Goal: Information Seeking & Learning: Learn about a topic

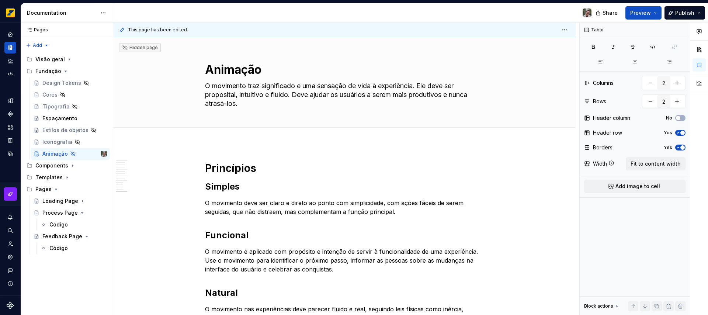
scroll to position [1804, 0]
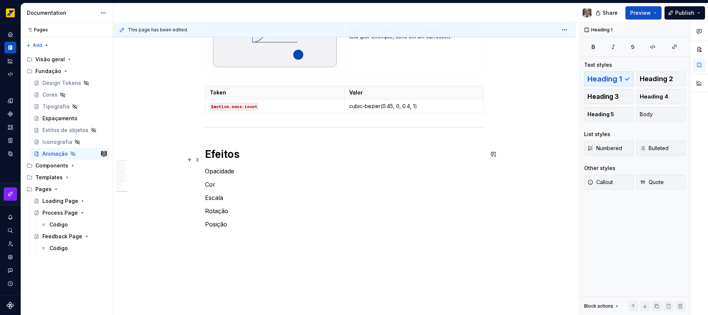
click at [221, 160] on h1 "Efeitos" at bounding box center [344, 154] width 279 height 13
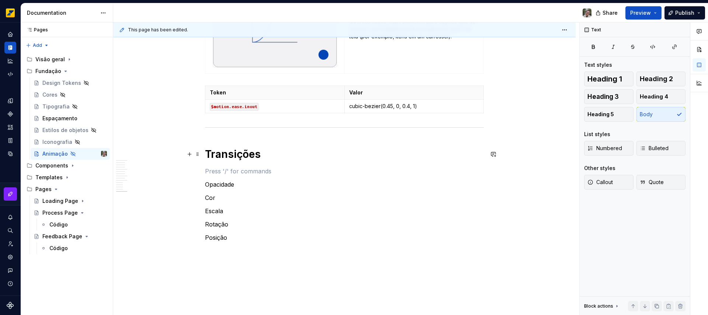
click at [227, 156] on h1 "Transições" at bounding box center [344, 154] width 279 height 13
click at [227, 155] on h1 "Transições" at bounding box center [344, 154] width 279 height 13
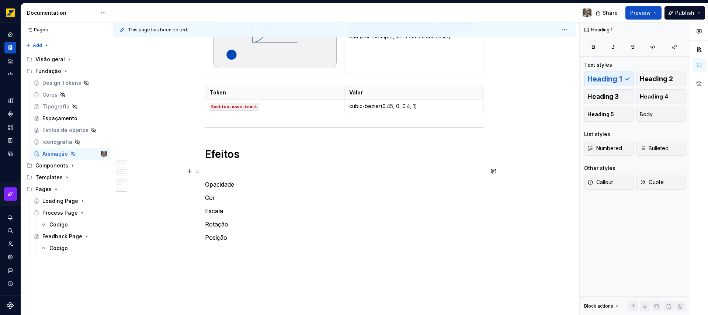
click at [262, 170] on p at bounding box center [344, 171] width 279 height 9
click at [260, 170] on p at bounding box center [344, 171] width 279 height 9
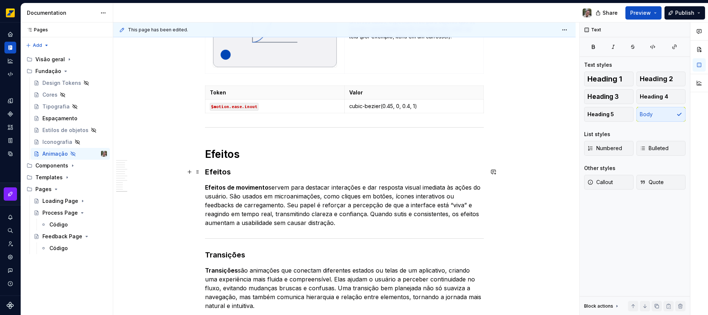
click at [215, 172] on h3 "Efeitos" at bounding box center [344, 172] width 279 height 10
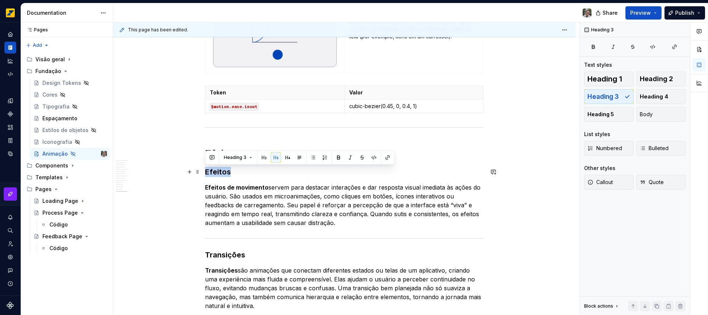
click at [215, 172] on h3 "Efeitos" at bounding box center [344, 172] width 279 height 10
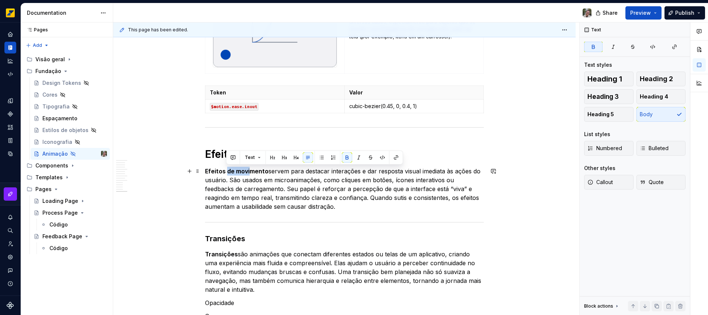
drag, startPoint x: 227, startPoint y: 170, endPoint x: 251, endPoint y: 173, distance: 24.2
click at [251, 173] on strong "Efeitos de movimento" at bounding box center [236, 171] width 63 height 7
click at [210, 170] on strong "Efeitos de movimento" at bounding box center [236, 171] width 63 height 7
drag, startPoint x: 210, startPoint y: 170, endPoint x: 238, endPoint y: 172, distance: 27.7
click at [238, 172] on strong "Efeitos de movimento" at bounding box center [236, 171] width 63 height 7
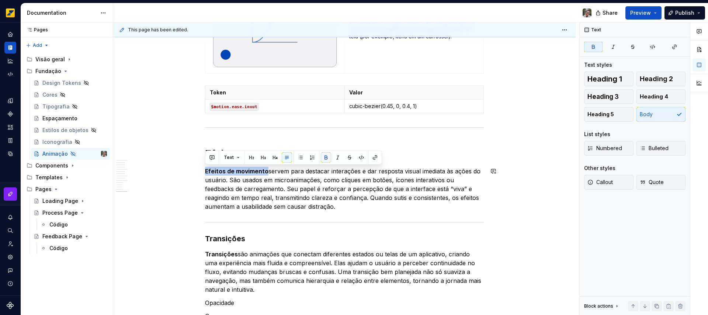
click at [324, 158] on button "button" at bounding box center [326, 157] width 10 height 10
click at [231, 172] on p "Efeitos de movimento servem para destacar interações e dar resposta visual imed…" at bounding box center [344, 189] width 279 height 44
drag, startPoint x: 231, startPoint y: 172, endPoint x: 246, endPoint y: 171, distance: 15.9
click at [246, 171] on p "Efeitos de movimento servem para destacar interações e dar resposta visual imed…" at bounding box center [344, 189] width 279 height 44
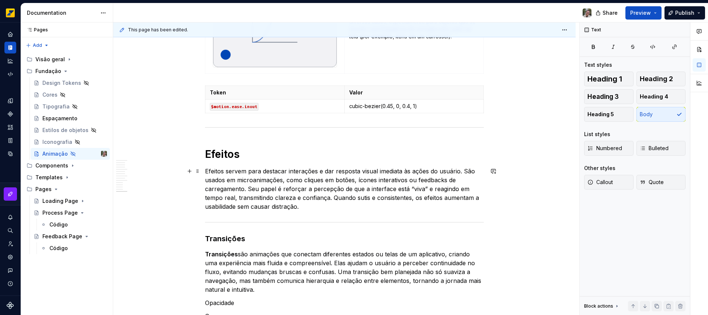
click at [382, 172] on p "Efeitos servem para destacar interações e dar resposta visual imediata às ações…" at bounding box center [344, 189] width 279 height 44
click at [408, 171] on p "Efeitos servem para destacar interações e dar resposta visual imediata às ações…" at bounding box center [344, 189] width 279 height 44
click at [465, 169] on p "Efeitos servem para destacar interações e dar resposta visual imediata às ações…" at bounding box center [344, 189] width 279 height 44
click at [360, 180] on p "Efeitos servem para destacar interações e dar resposta visual imediata às ações…" at bounding box center [344, 189] width 279 height 44
drag, startPoint x: 360, startPoint y: 180, endPoint x: 416, endPoint y: 180, distance: 55.7
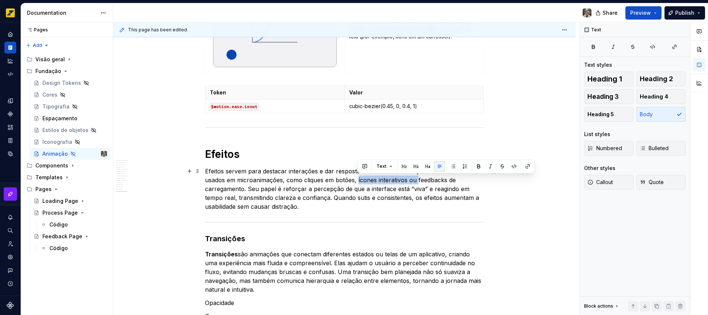
click at [416, 180] on p "Efeitos servem para destacar interações e dar resposta visual imediata às ações…" at bounding box center [344, 189] width 279 height 44
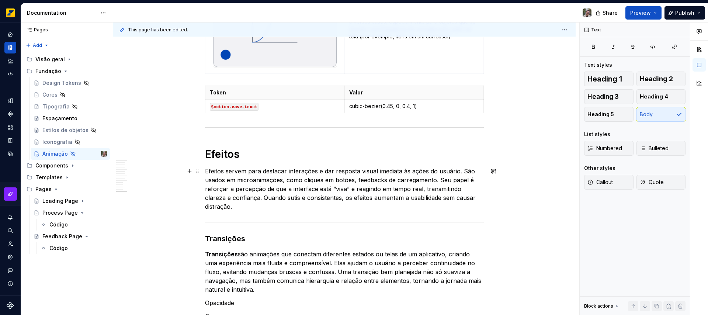
click at [436, 179] on p "Efeitos servem para destacar interações e dar resposta visual imediata às ações…" at bounding box center [344, 189] width 279 height 44
click at [227, 180] on p "Efeitos servem para destacar interações e dar resposta visual imediata às ações…" at bounding box center [344, 189] width 279 height 44
click at [438, 180] on p "Efeitos servem para destacar interações e dar resposta visual imediata às ações…" at bounding box center [344, 189] width 279 height 44
click at [219, 186] on p "Efeitos servem para destacar interações e dar resposta visual imediata às ações…" at bounding box center [344, 189] width 279 height 44
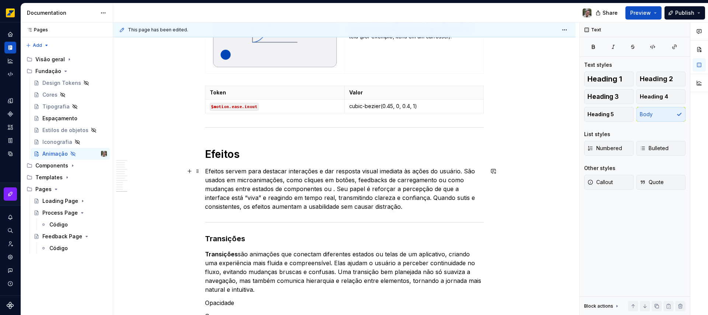
click at [436, 180] on p "Efeitos servem para destacar interações e dar resposta visual imediata às ações…" at bounding box center [344, 189] width 279 height 44
click at [206, 189] on p "Efeitos servem para destacar interações e dar resposta visual imediata às ações…" at bounding box center [344, 189] width 279 height 44
click at [303, 189] on p "Efeitos servem para destacar interações e dar resposta visual imediata às ações…" at bounding box center [344, 189] width 279 height 44
click at [356, 189] on p "Efeitos servem para destacar interações e dar resposta visual imediata às ações…" at bounding box center [344, 189] width 279 height 44
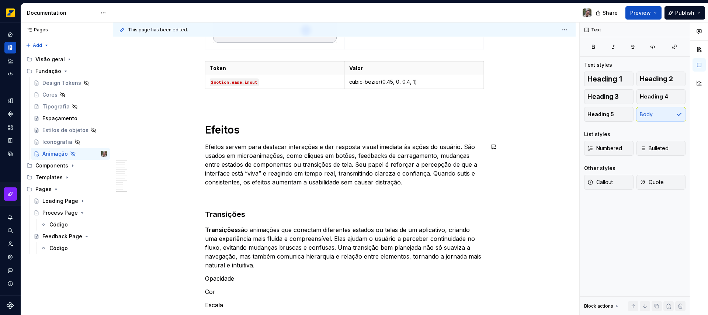
scroll to position [1829, 0]
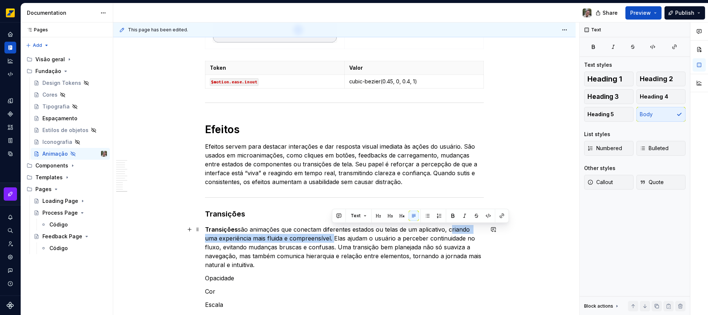
drag, startPoint x: 449, startPoint y: 228, endPoint x: 332, endPoint y: 240, distance: 117.1
click at [332, 240] on p "Transições são animações que conectam diferentes estados ou telas de um aplicat…" at bounding box center [344, 247] width 279 height 44
copy p "criando uma experiência mais fluida e compreensível."
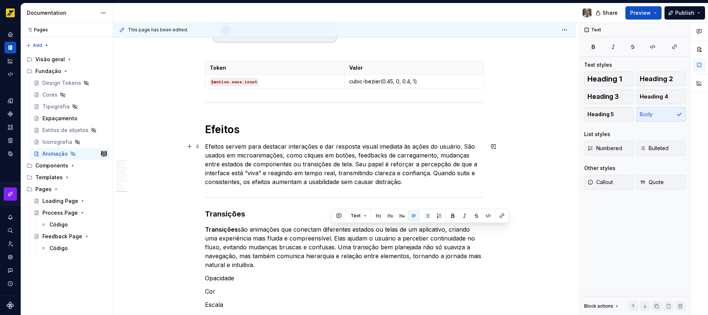
click at [428, 174] on p "Efeitos servem para destacar interações e dar resposta visual imediata às ações…" at bounding box center [344, 164] width 279 height 44
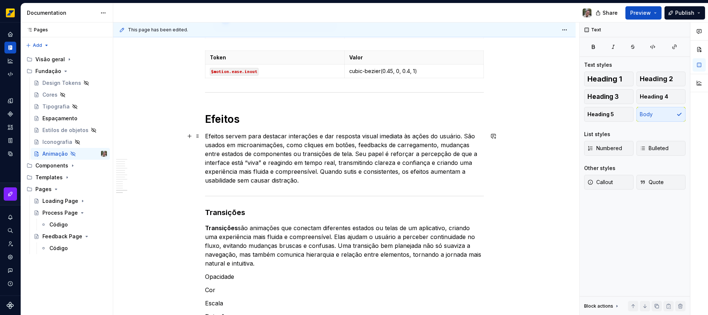
scroll to position [1840, 0]
click at [314, 179] on p "Efeitos servem para destacar interações e dar resposta visual imediata às ações…" at bounding box center [344, 157] width 279 height 53
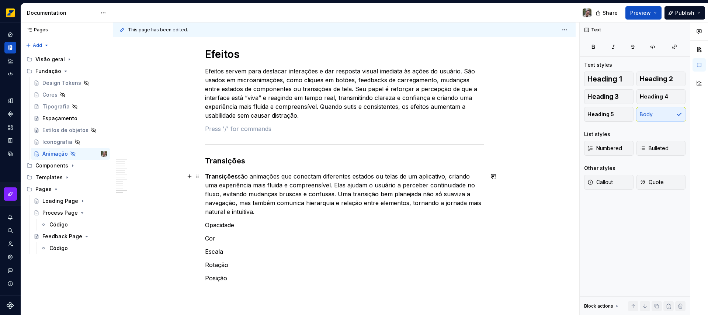
scroll to position [1909, 0]
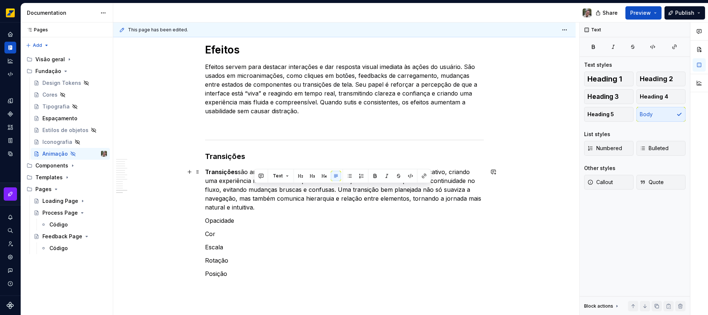
drag, startPoint x: 351, startPoint y: 189, endPoint x: 303, endPoint y: 205, distance: 51.2
click at [303, 205] on p "Transições são animações que conectam diferentes estados ou telas de um aplicat…" at bounding box center [344, 190] width 279 height 44
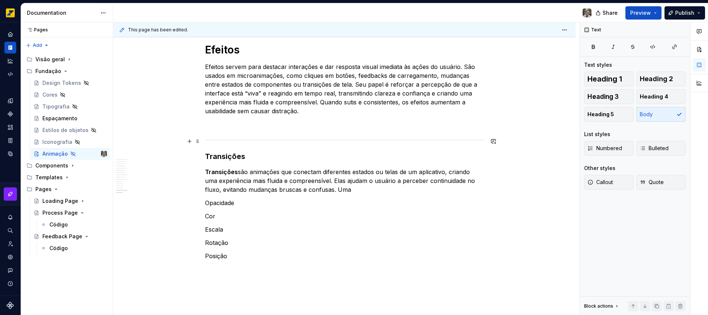
click at [206, 138] on div at bounding box center [344, 140] width 279 height 5
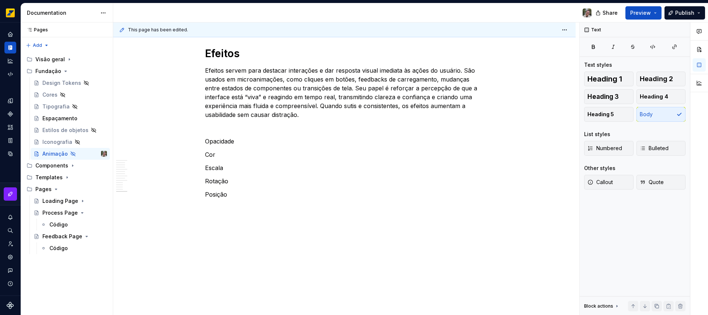
scroll to position [1905, 0]
click at [274, 124] on p at bounding box center [344, 128] width 279 height 9
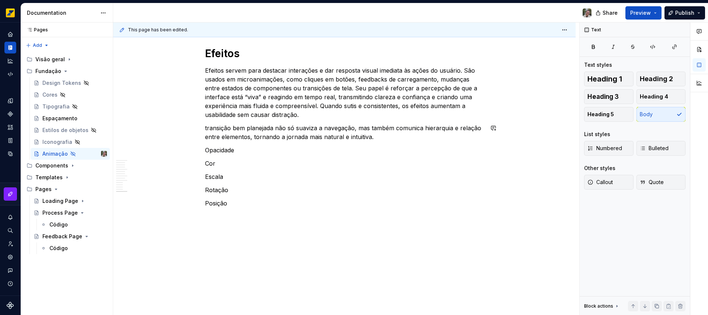
scroll to position [1909, 0]
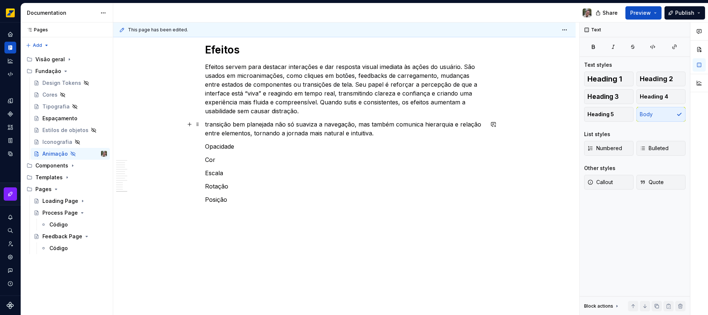
click at [206, 124] on p "transição bem planejada não só suaviza a navegação, mas também comunica hierarq…" at bounding box center [344, 129] width 279 height 18
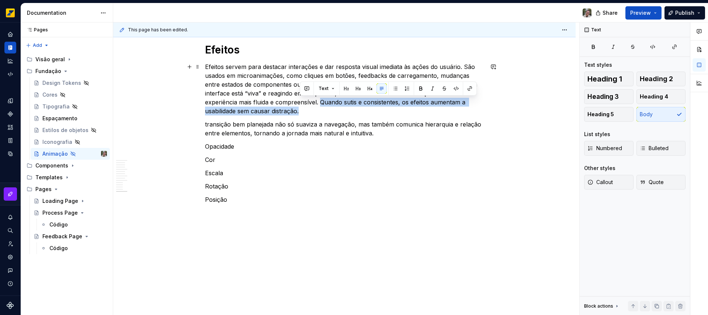
drag, startPoint x: 321, startPoint y: 101, endPoint x: 317, endPoint y: 110, distance: 9.7
click at [317, 110] on p "Efeitos servem para destacar interações e dar resposta visual imediata às ações…" at bounding box center [344, 88] width 279 height 53
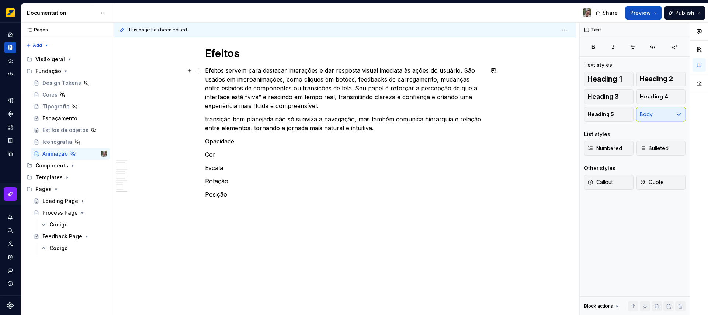
scroll to position [1905, 0]
click at [205, 119] on p "transição bem planejada não só suaviza a navegação, mas também comunica hierarq…" at bounding box center [344, 124] width 279 height 18
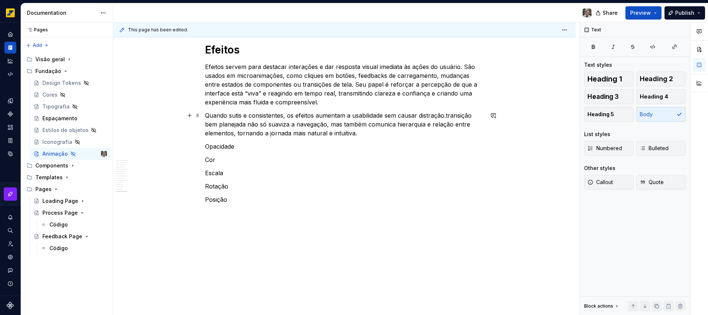
click at [213, 115] on p "Quando sutis e consistentes, os efeitos aumentam a usabilidade sem causar distr…" at bounding box center [344, 124] width 279 height 27
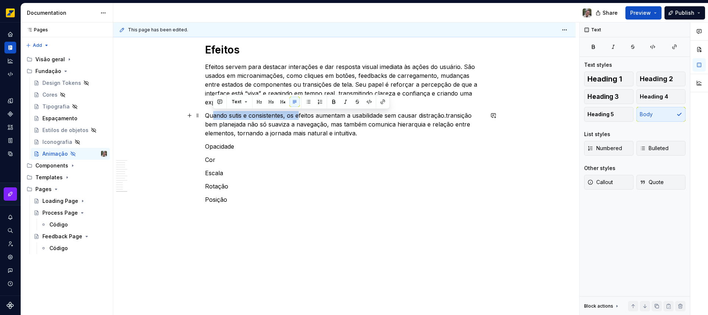
drag, startPoint x: 298, startPoint y: 116, endPoint x: 214, endPoint y: 115, distance: 84.5
click at [214, 115] on p "Quando sutis e consistentes, os efeitos aumentam a usabilidade sem causar distr…" at bounding box center [344, 124] width 279 height 27
click at [245, 114] on p "Quando sutis e consistentes, os efeitos aumentam a usabilidade sem causar distr…" at bounding box center [344, 124] width 279 height 27
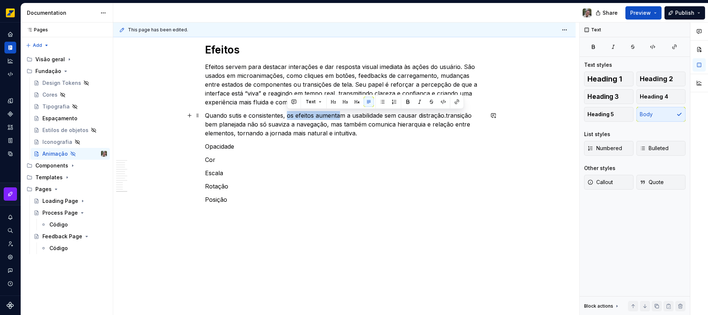
drag, startPoint x: 288, startPoint y: 116, endPoint x: 342, endPoint y: 115, distance: 53.5
click at [342, 115] on p "Quando sutis e consistentes, os efeitos aumentam a usabilidade sem causar distr…" at bounding box center [344, 124] width 279 height 27
click at [246, 114] on p "Quando sutis e consistentes, os efeitos aumentam a usabilidade sem causar distr…" at bounding box center [344, 124] width 279 height 27
click at [446, 114] on p "Quando sutis e consistentes, os efeitos aumentam a usabilidade sem causar distr…" at bounding box center [344, 124] width 279 height 27
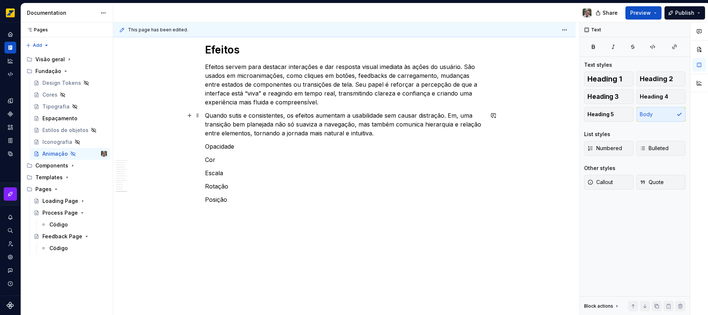
click at [460, 115] on p "Quando sutis e consistentes, os efeitos aumentam a usabilidade sem causar distr…" at bounding box center [344, 124] width 279 height 27
click at [273, 124] on p "Quando sutis e consistentes, os efeitos aumentam a usabilidade sem causar distr…" at bounding box center [344, 124] width 279 height 27
click at [318, 125] on p "Quando sutis e consistentes, os efeitos aumentam a usabilidade sem causar distr…" at bounding box center [344, 124] width 279 height 27
click at [429, 123] on p "Quando sutis e consistentes, os efeitos aumentam a usabilidade sem causar distr…" at bounding box center [344, 124] width 279 height 27
click at [217, 146] on p "Opacidade" at bounding box center [344, 146] width 279 height 9
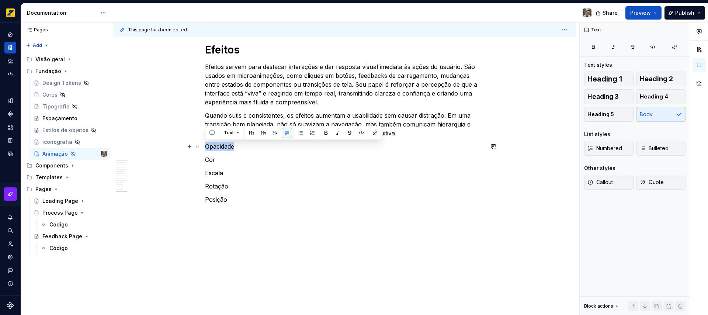
click at [217, 146] on p "Opacidade" at bounding box center [344, 146] width 279 height 9
click at [250, 132] on button "button" at bounding box center [251, 133] width 10 height 10
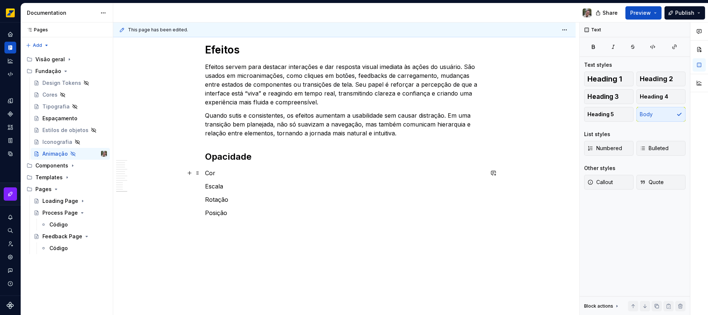
click at [209, 173] on p "Cor" at bounding box center [344, 173] width 279 height 9
click at [210, 172] on p "Cor" at bounding box center [344, 173] width 279 height 9
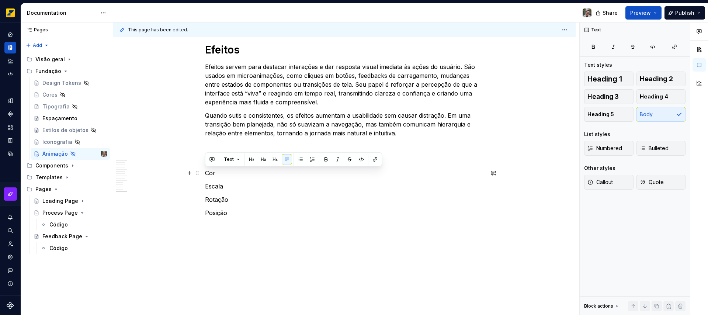
drag, startPoint x: 252, startPoint y: 176, endPoint x: 249, endPoint y: 176, distance: 3.7
click at [253, 176] on p "Cor" at bounding box center [344, 173] width 279 height 9
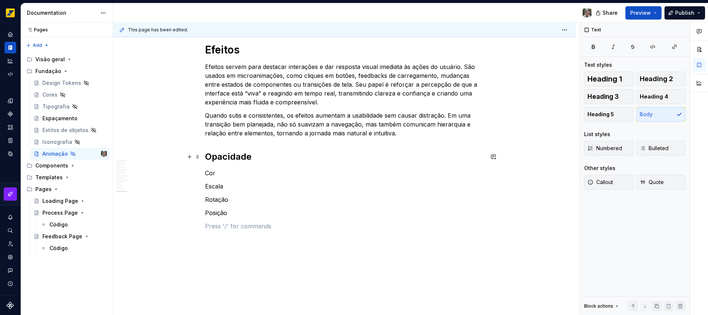
click at [227, 156] on h2 "Opacidade" at bounding box center [344, 157] width 279 height 12
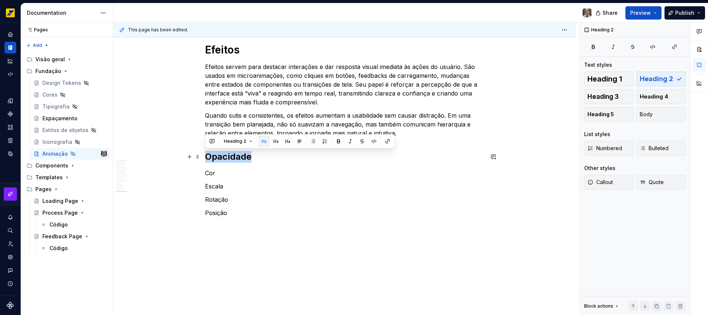
click at [228, 155] on h2 "Opacidade" at bounding box center [344, 157] width 279 height 12
click at [264, 143] on button "button" at bounding box center [264, 141] width 10 height 10
click at [256, 155] on h2 "Opacidade" at bounding box center [344, 157] width 279 height 12
click at [346, 142] on button "button" at bounding box center [349, 141] width 10 height 10
click at [346, 141] on button "button" at bounding box center [349, 141] width 10 height 10
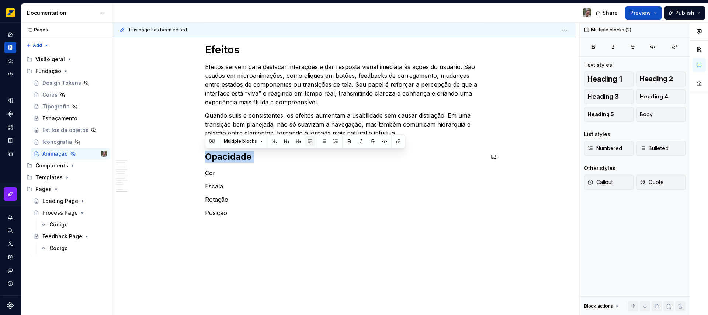
click at [308, 142] on button "button" at bounding box center [310, 141] width 10 height 10
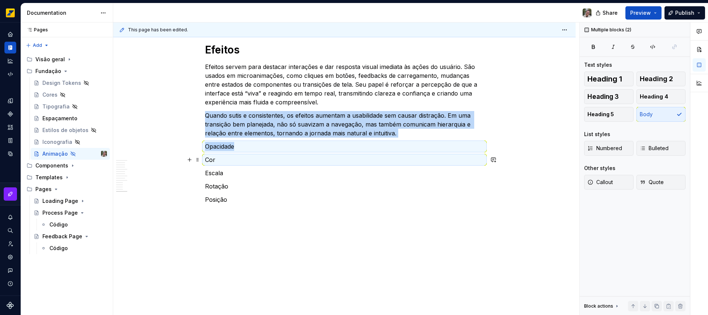
click at [230, 159] on p "Cor" at bounding box center [344, 159] width 279 height 9
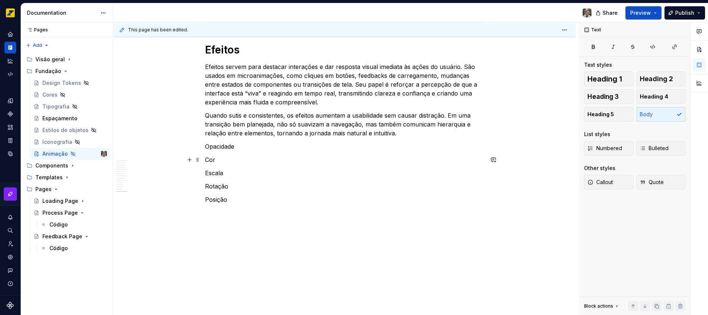
click at [238, 159] on p "Cor" at bounding box center [344, 159] width 279 height 9
click at [245, 146] on p "Opacidade" at bounding box center [344, 146] width 279 height 9
click at [239, 198] on p "Posição" at bounding box center [344, 199] width 279 height 9
click at [239, 210] on p at bounding box center [344, 212] width 279 height 9
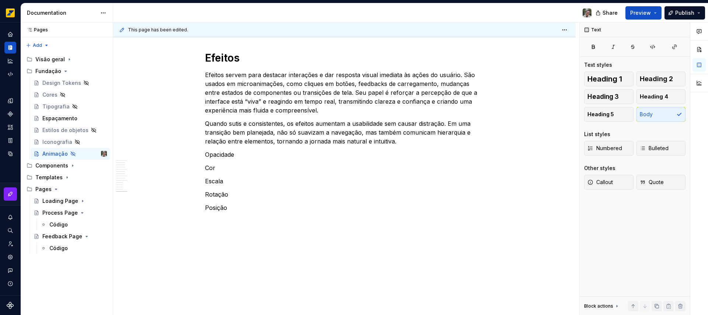
scroll to position [1900, 0]
click at [218, 60] on h1 "Efeitos" at bounding box center [344, 57] width 279 height 13
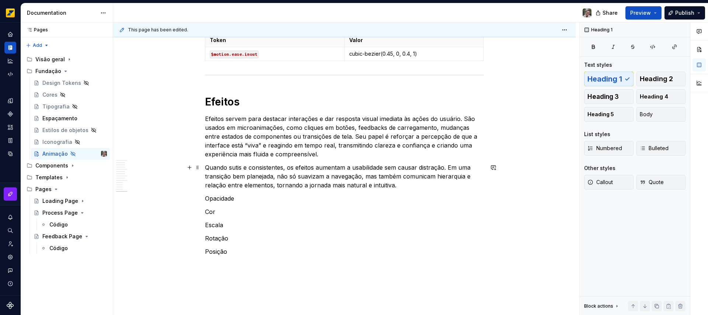
scroll to position [1854, 0]
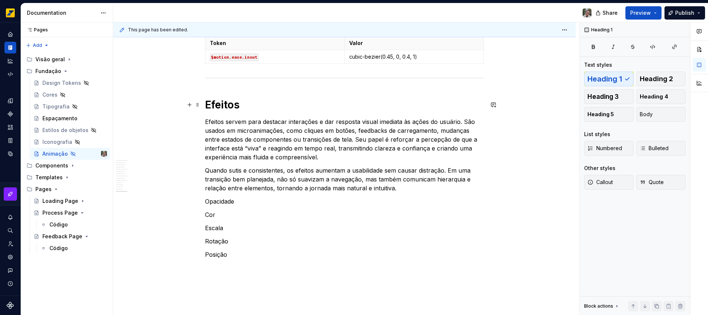
click at [205, 105] on h1 "Efeitos" at bounding box center [344, 104] width 279 height 13
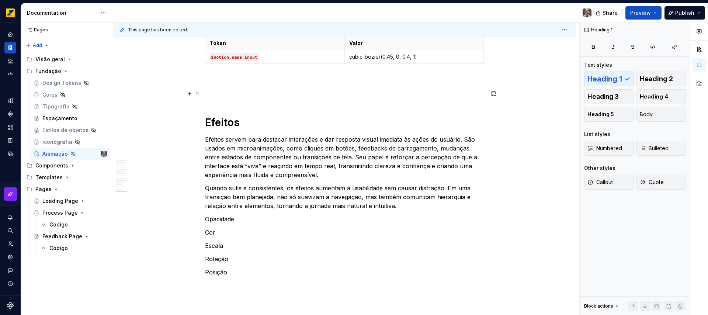
click at [222, 94] on p at bounding box center [344, 93] width 279 height 9
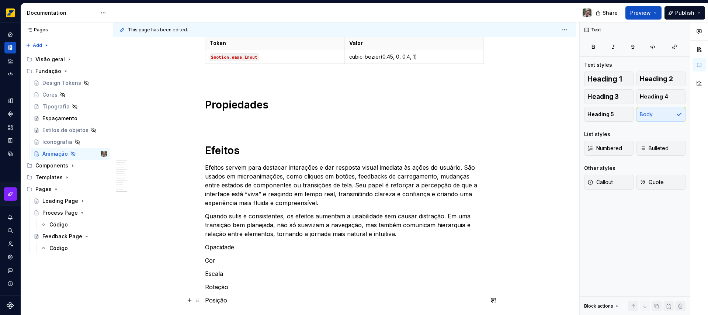
scroll to position [1946, 0]
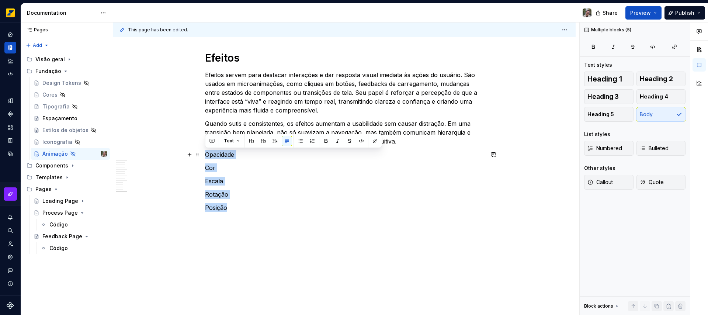
drag, startPoint x: 233, startPoint y: 302, endPoint x: 204, endPoint y: 157, distance: 148.3
click at [316, 192] on p "Rotação" at bounding box center [344, 194] width 279 height 9
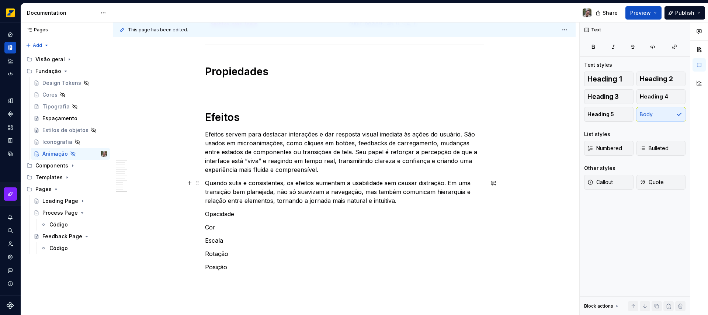
scroll to position [1889, 0]
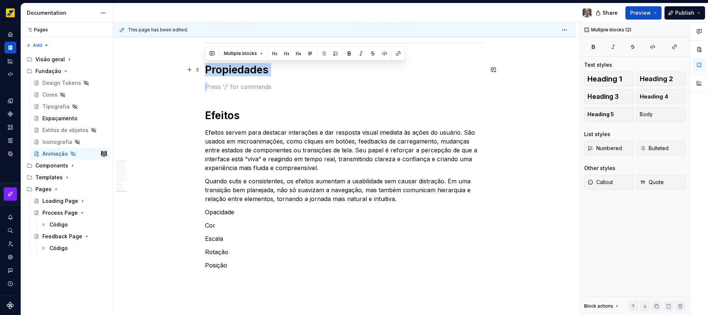
drag, startPoint x: 206, startPoint y: 83, endPoint x: 201, endPoint y: 70, distance: 14.1
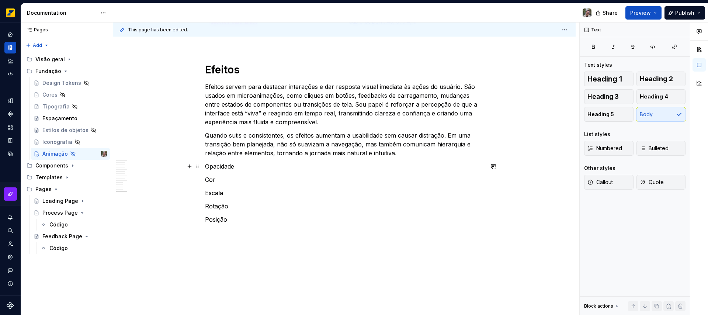
click at [278, 163] on p "Opacidade" at bounding box center [344, 166] width 279 height 9
click at [276, 166] on p "Opacidade" at bounding box center [344, 166] width 279 height 9
click at [206, 166] on p "Opacidade" at bounding box center [344, 166] width 279 height 9
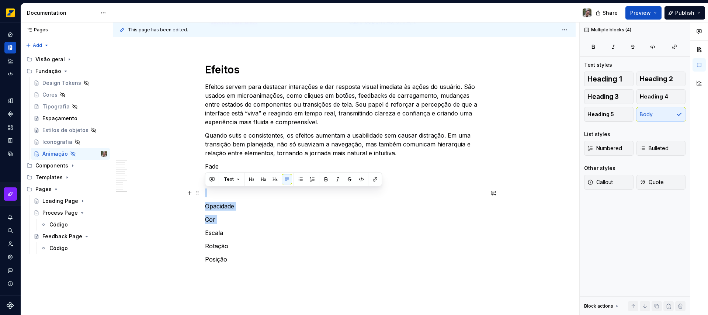
drag, startPoint x: 205, startPoint y: 232, endPoint x: 205, endPoint y: 190, distance: 42.4
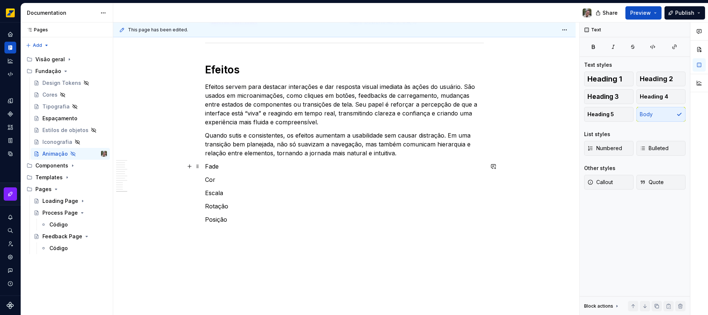
click at [220, 164] on p "Fade" at bounding box center [344, 166] width 279 height 9
click at [287, 97] on p "Efeitos servem para destacar interações e dar resposta visual imediata às ações…" at bounding box center [344, 104] width 279 height 44
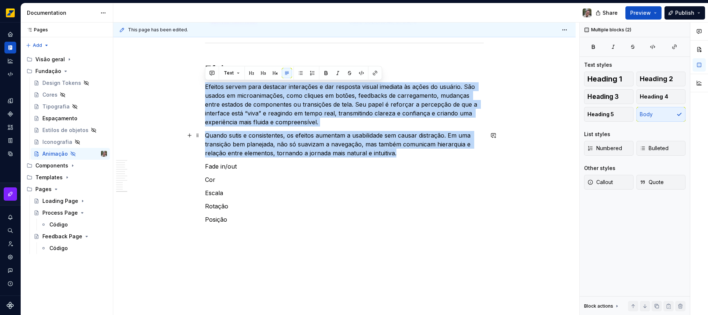
drag, startPoint x: 206, startPoint y: 86, endPoint x: 400, endPoint y: 152, distance: 205.7
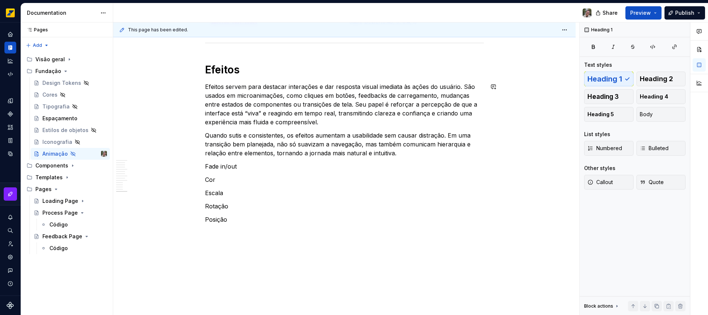
click at [409, 71] on h1 "Efeitos" at bounding box center [344, 69] width 279 height 13
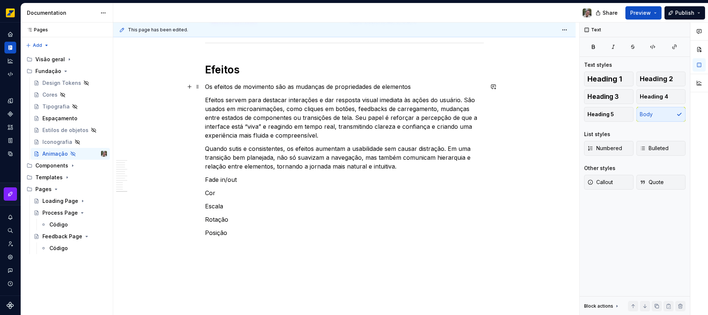
click at [329, 86] on p "Os efeitos de movimento são as mudanças de propriedades de elementos" at bounding box center [344, 86] width 279 height 9
click at [380, 87] on p "Os efeitos de movimento são as mudanças nas propriedades de elementos" at bounding box center [344, 86] width 279 height 9
click at [419, 86] on p "Os efeitos de movimento são as mudanças nas propriedades dos elementos" at bounding box center [344, 86] width 279 height 9
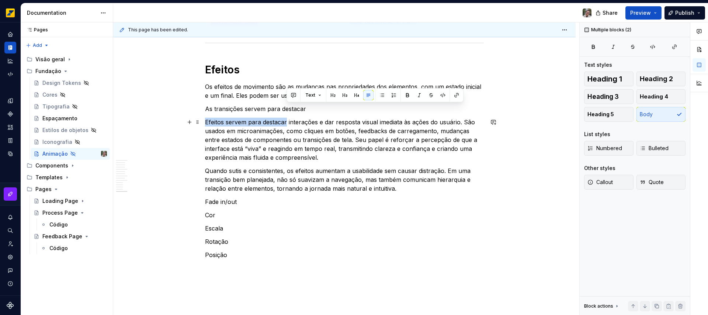
click at [286, 121] on p "Efeitos servem para destacar interações e dar resposta visual imediata às ações…" at bounding box center [344, 140] width 279 height 44
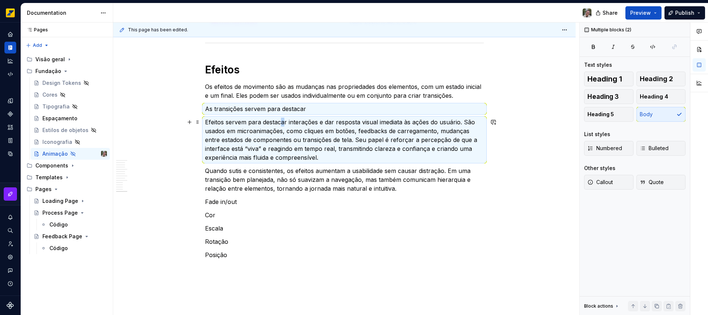
click at [284, 122] on p "Efeitos servem para destacar interações e dar resposta visual imediata às ações…" at bounding box center [344, 140] width 279 height 44
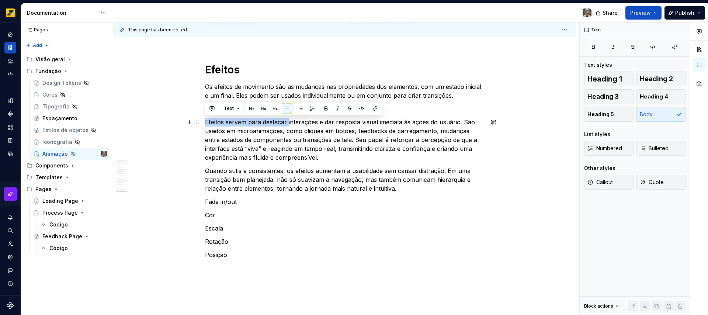
drag, startPoint x: 288, startPoint y: 121, endPoint x: 205, endPoint y: 123, distance: 83.0
click at [205, 123] on p "Efeitos servem para destacar interações e dar resposta visual imediata às ações…" at bounding box center [344, 140] width 279 height 44
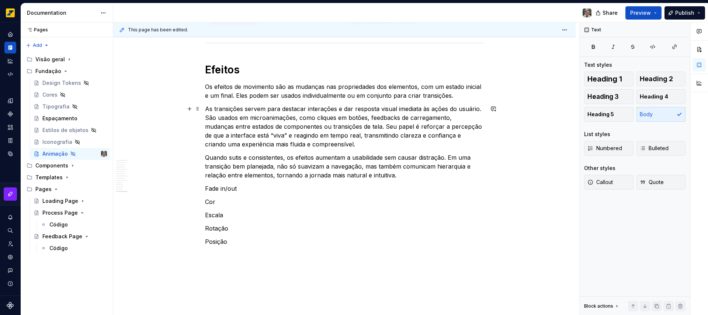
click at [480, 109] on p "As transições servem para destacar interações e dar resposta visual imediata às…" at bounding box center [344, 126] width 279 height 44
click at [329, 146] on p "As transições servem para destacar interações e dar resposta visual imediata às…" at bounding box center [344, 126] width 279 height 44
click at [291, 158] on p "Quando sutis e consistentes, os efeitos aumentam a usabilidade sem causar distr…" at bounding box center [344, 166] width 279 height 27
drag, startPoint x: 291, startPoint y: 158, endPoint x: 299, endPoint y: 158, distance: 8.5
click at [299, 158] on p "Quando sutis e consistentes, os efeitos aumentam a usabilidade sem causar distr…" at bounding box center [344, 166] width 279 height 27
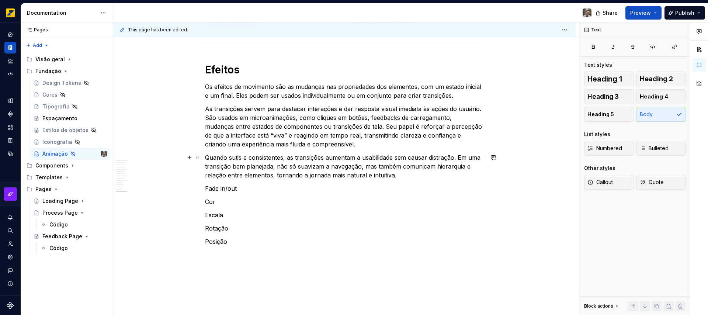
click at [419, 174] on p "Quando sutis e consistentes, as transições aumentam a usabilidade sem causar di…" at bounding box center [344, 166] width 279 height 27
click at [214, 159] on p "Quando sutis e consistentes, as transições aumentam a usabilidade sem causar di…" at bounding box center [344, 166] width 279 height 27
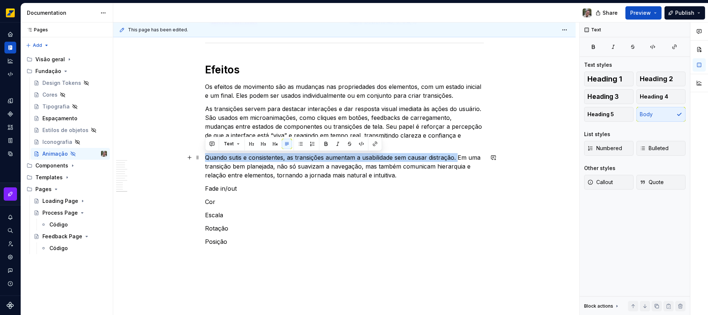
drag, startPoint x: 214, startPoint y: 159, endPoint x: 457, endPoint y: 159, distance: 242.8
click at [457, 159] on p "Quando sutis e consistentes, as transições aumentam a usabilidade sem causar di…" at bounding box center [344, 166] width 279 height 27
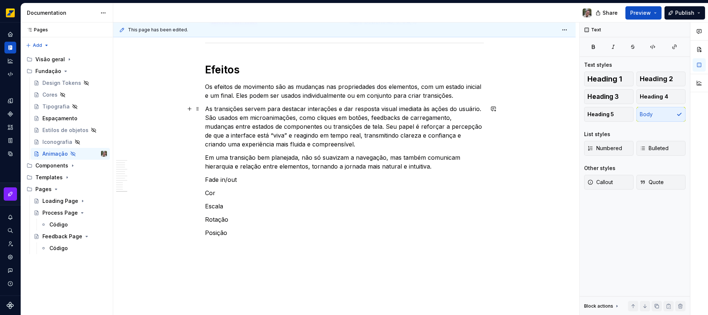
click at [327, 144] on p "As transições servem para destacar interações e dar resposta visual imediata às…" at bounding box center [344, 126] width 279 height 44
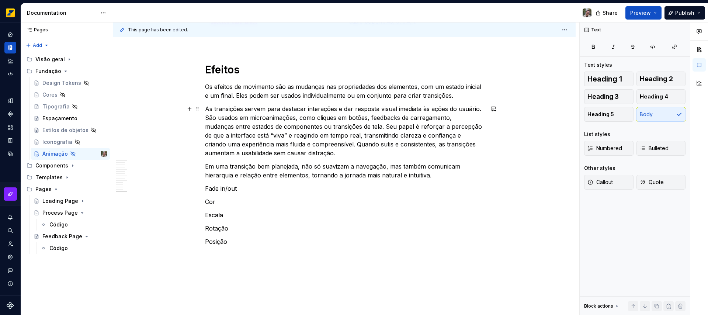
click at [418, 144] on p "As transições servem para destacar interações e dar resposta visual imediata às…" at bounding box center [344, 130] width 279 height 53
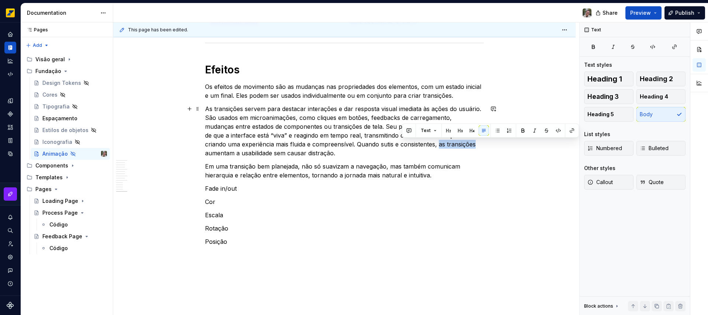
drag, startPoint x: 418, startPoint y: 144, endPoint x: 404, endPoint y: 144, distance: 14.4
click at [404, 144] on p "As transições servem para destacar interações e dar resposta visual imediata às…" at bounding box center [344, 130] width 279 height 53
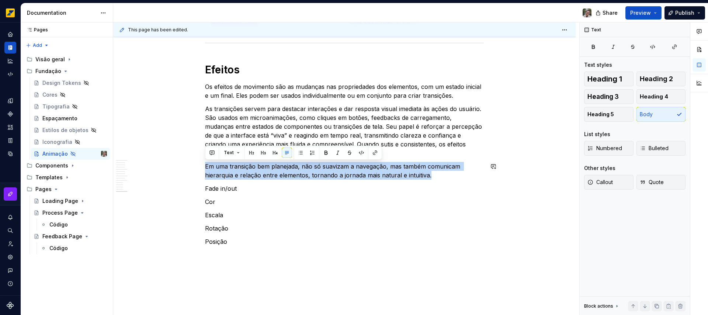
drag, startPoint x: 432, startPoint y: 176, endPoint x: 397, endPoint y: 160, distance: 38.3
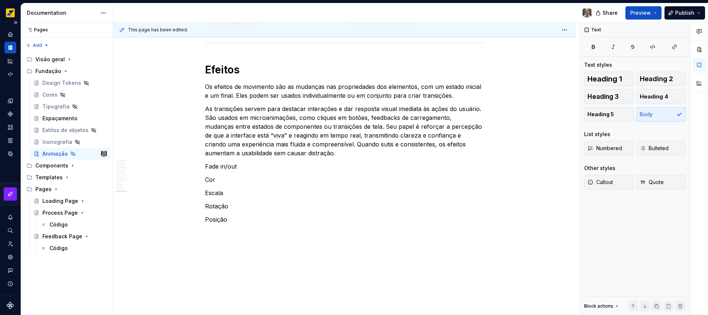
type textarea "*"
